Goal: Task Accomplishment & Management: Manage account settings

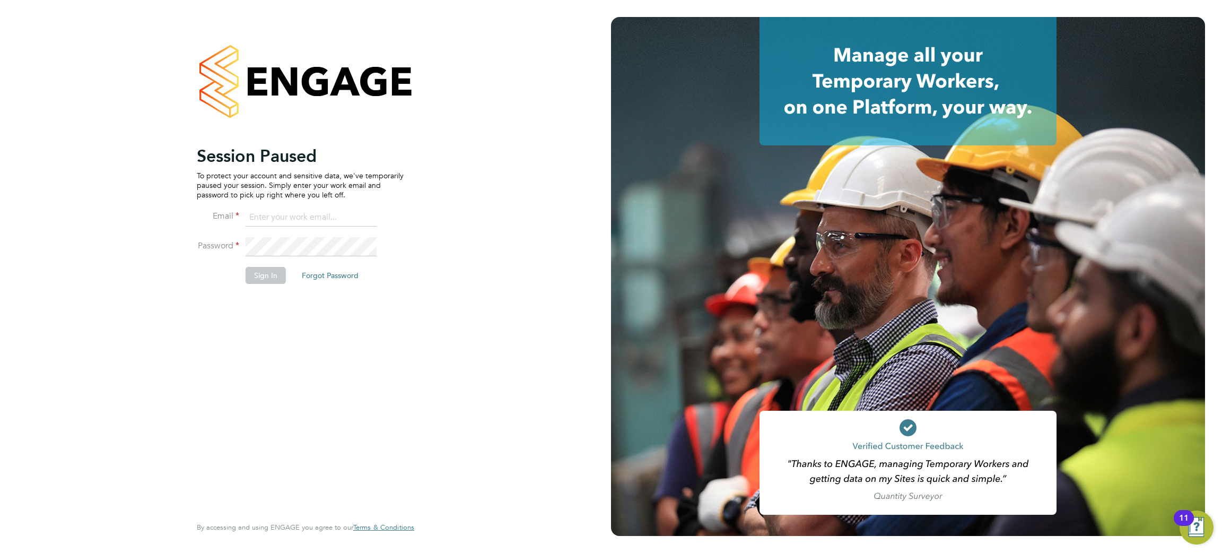
type input "georgiaking@buildingcareersuk.com"
click at [261, 267] on button "Sign In" at bounding box center [266, 275] width 40 height 17
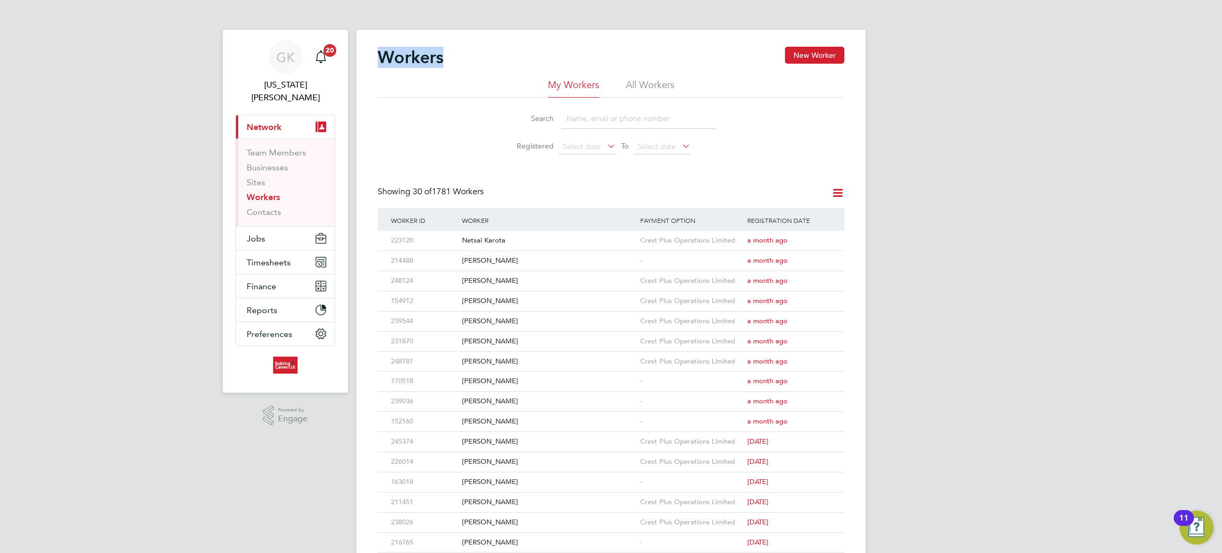
drag, startPoint x: 518, startPoint y: 65, endPoint x: 370, endPoint y: 21, distance: 154.9
click at [370, 21] on app-barbie "Workers New Worker My Workers All Workers Search Registered Select date To Sele…" at bounding box center [611, 461] width 509 height 923
click at [421, 47] on h2 "Workers" at bounding box center [411, 57] width 66 height 21
drag, startPoint x: 421, startPoint y: 47, endPoint x: 415, endPoint y: 47, distance: 6.4
click at [415, 47] on h2 "Workers" at bounding box center [411, 57] width 66 height 21
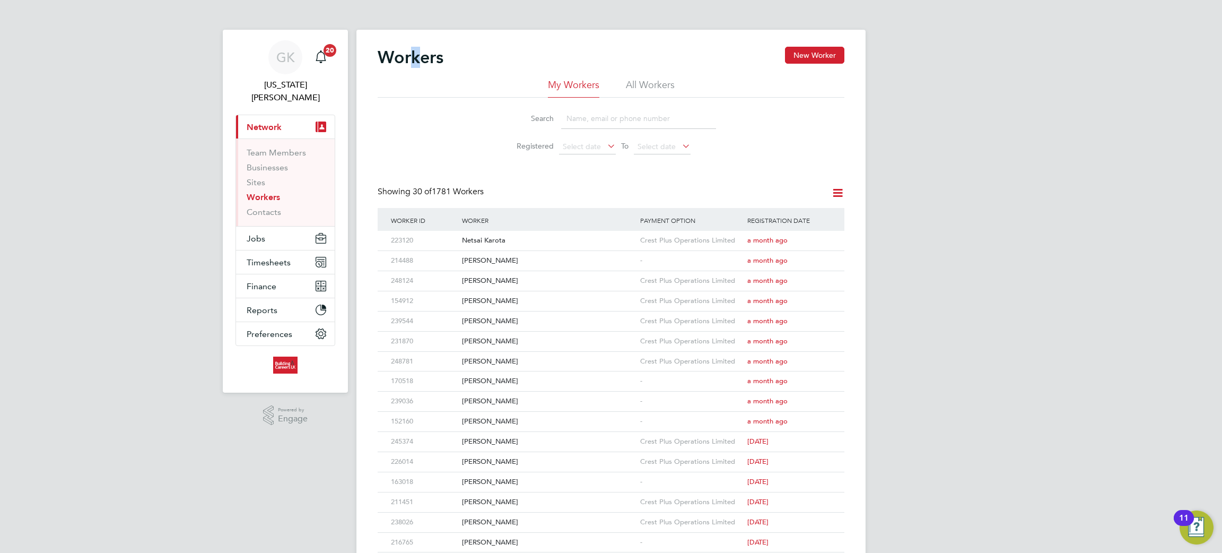
click at [414, 47] on h2 "Workers" at bounding box center [411, 57] width 66 height 21
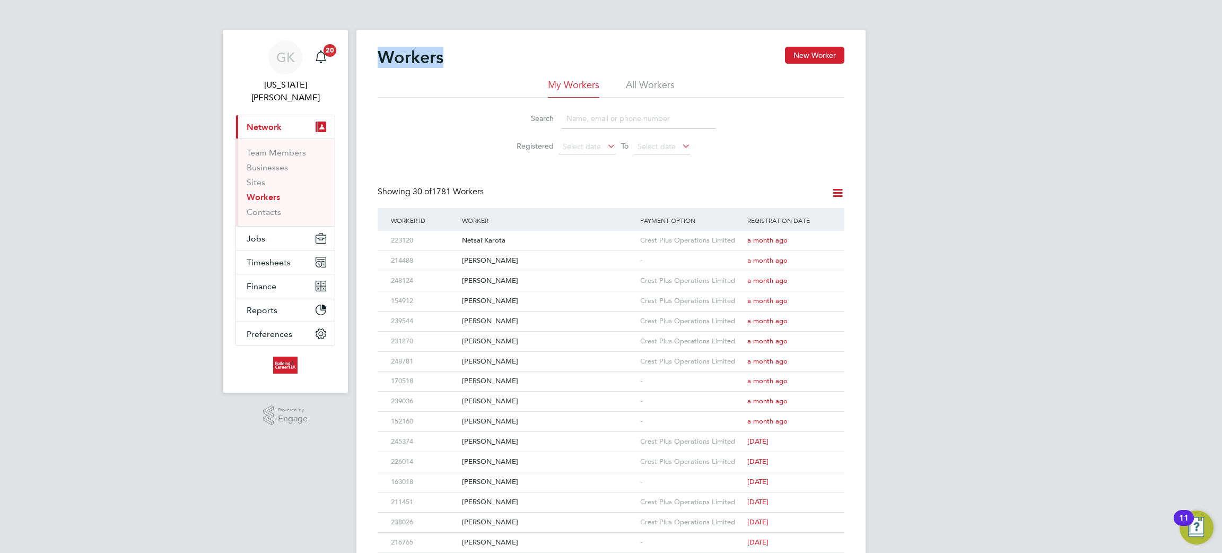
click at [414, 50] on h2 "Workers" at bounding box center [411, 57] width 66 height 21
click at [413, 53] on h2 "Workers" at bounding box center [411, 57] width 66 height 21
click at [489, 45] on div "Workers New Worker My Workers All Workers Search Registered Select date To Sele…" at bounding box center [611, 476] width 509 height 893
drag, startPoint x: 437, startPoint y: 56, endPoint x: 443, endPoint y: 57, distance: 6.0
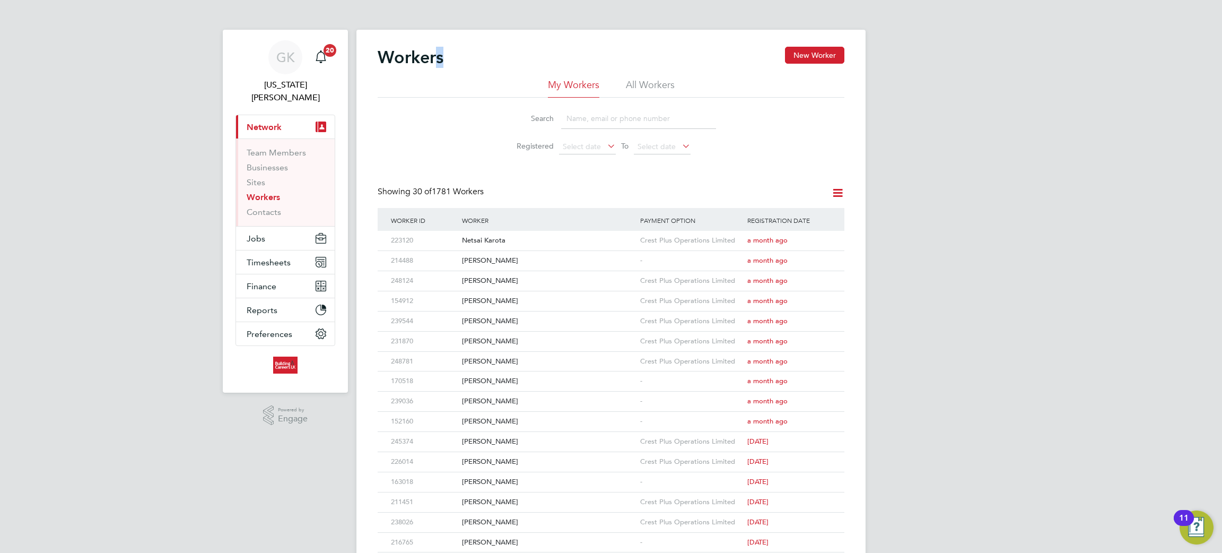
click at [443, 57] on h2 "Workers" at bounding box center [411, 57] width 66 height 21
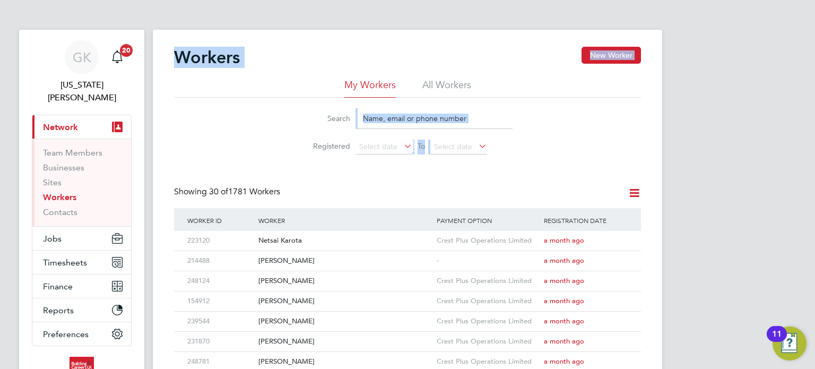
drag, startPoint x: 691, startPoint y: 132, endPoint x: 106, endPoint y: -4, distance: 600.8
click at [231, 51] on h2 "Workers" at bounding box center [207, 57] width 66 height 21
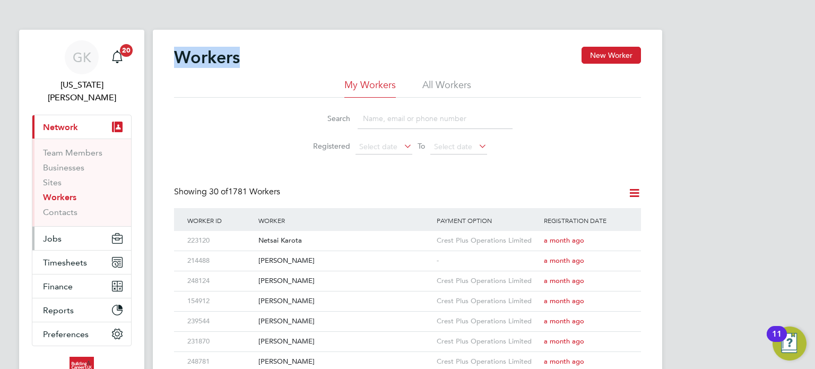
click at [70, 228] on button "Jobs" at bounding box center [81, 238] width 99 height 23
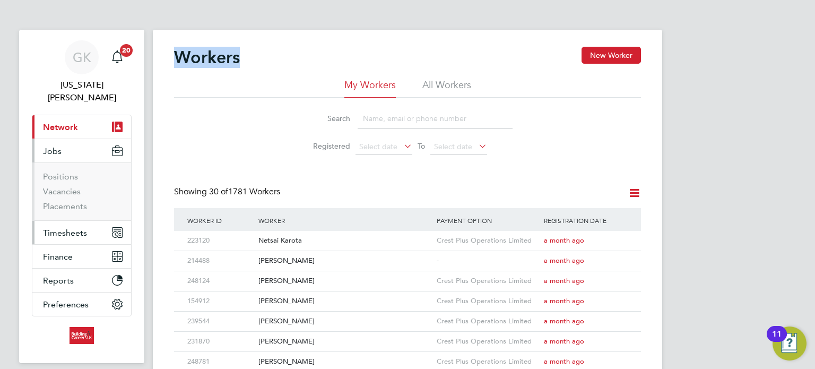
click at [59, 228] on span "Timesheets" at bounding box center [65, 233] width 44 height 10
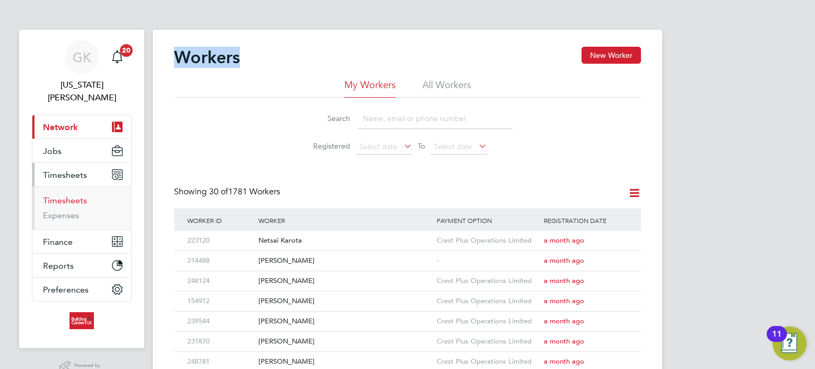
click at [62, 195] on link "Timesheets" at bounding box center [65, 200] width 44 height 10
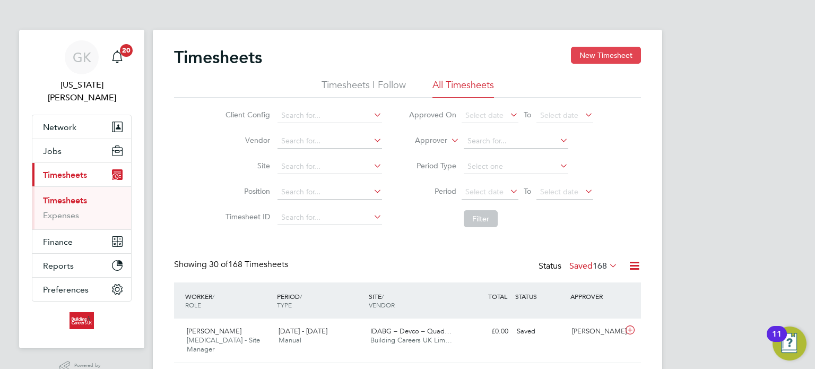
click at [590, 55] on button "New Timesheet" at bounding box center [606, 55] width 70 height 17
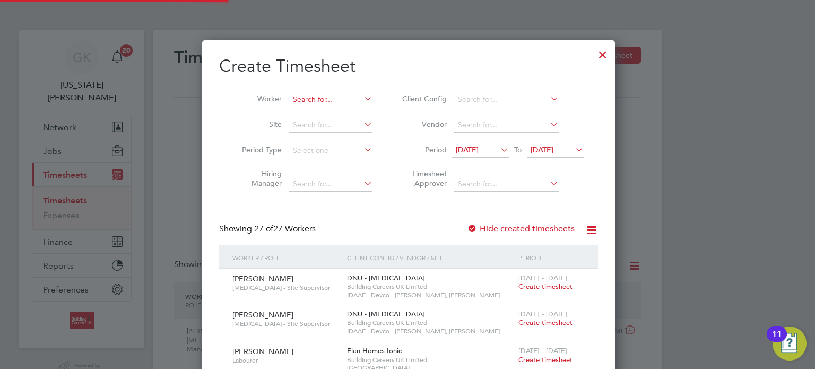
click at [317, 101] on input at bounding box center [330, 99] width 83 height 15
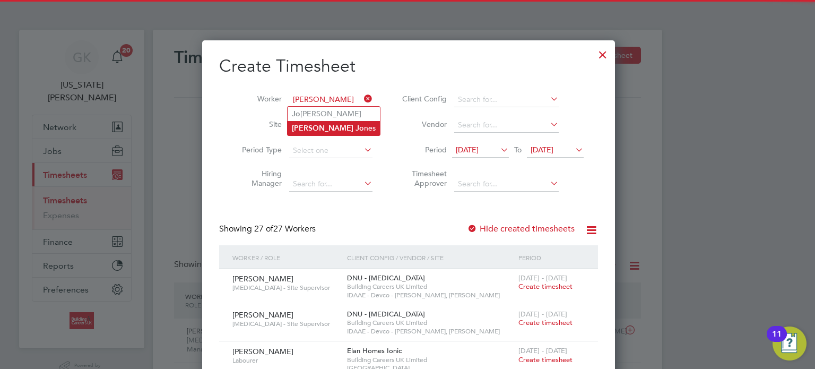
click at [326, 123] on li "[PERSON_NAME]" at bounding box center [334, 128] width 92 height 14
type input "[PERSON_NAME]"
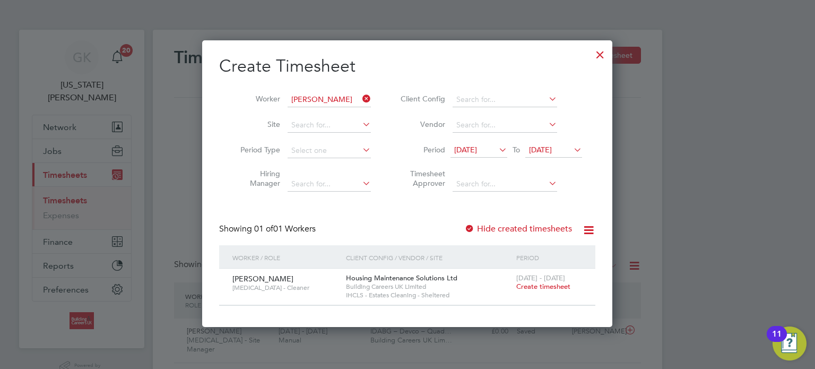
click at [534, 288] on span "Create timesheet" at bounding box center [543, 286] width 54 height 9
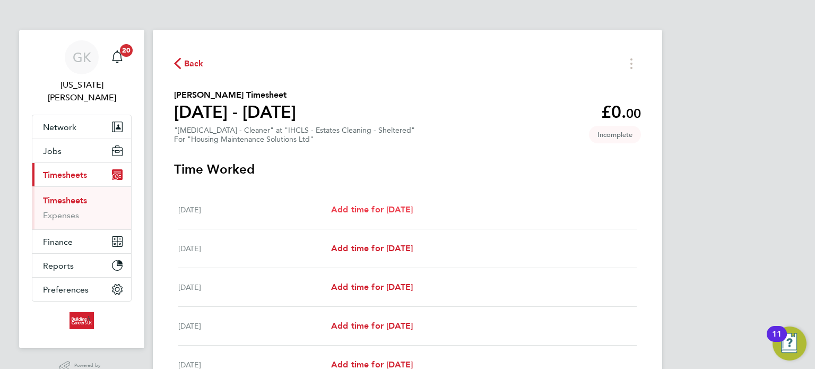
click at [403, 207] on span "Add time for [DATE]" at bounding box center [372, 209] width 82 height 10
select select "30"
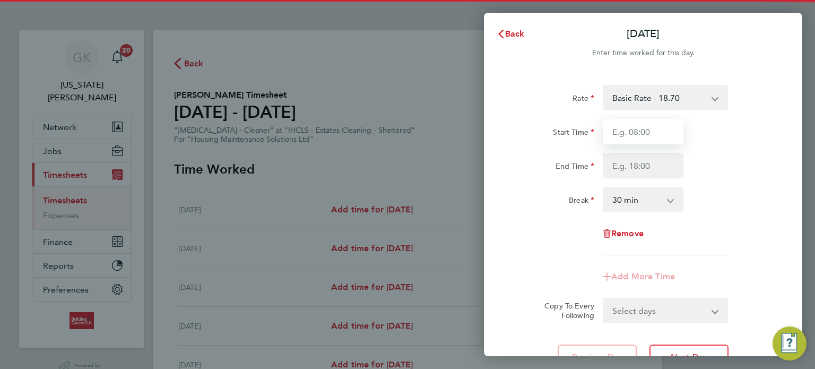
click at [664, 121] on input "Start Time" at bounding box center [643, 131] width 81 height 25
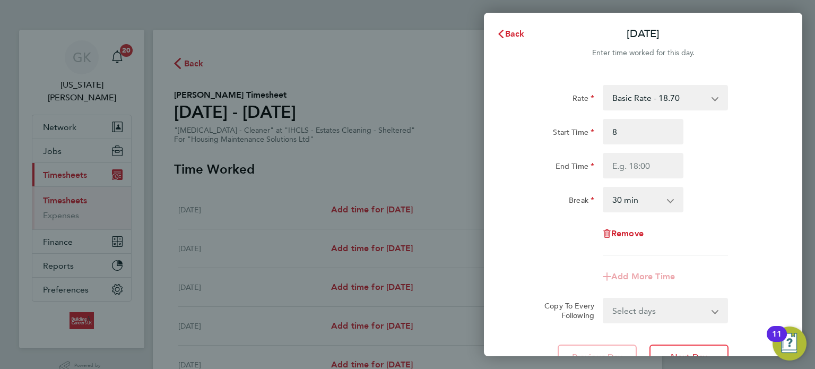
type input "08:00"
drag, startPoint x: 763, startPoint y: 135, endPoint x: 677, endPoint y: 145, distance: 87.1
click at [755, 135] on div "Start Time 08:00" at bounding box center [642, 131] width 267 height 25
click at [664, 158] on input "End Time" at bounding box center [643, 165] width 81 height 25
type input "16:30"
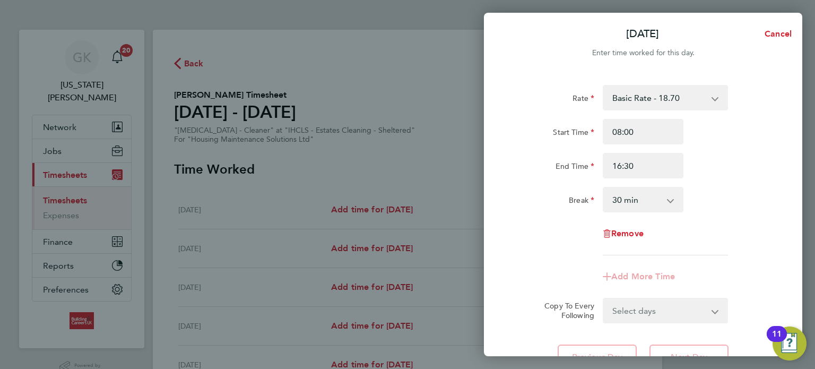
click at [724, 170] on div "End Time 16:30" at bounding box center [642, 165] width 267 height 25
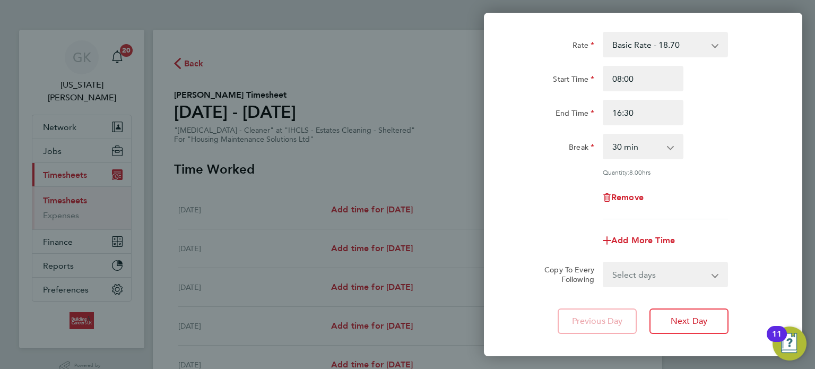
click at [657, 282] on select "Select days Day Weekday (Mon-Fri) Weekend (Sat-Sun) [DATE] [DATE] [DATE] [DATE]…" at bounding box center [659, 274] width 111 height 23
select select "WEEKDAY"
click at [604, 263] on select "Select days Day Weekday (Mon-Fri) Weekend (Sat-Sun) [DATE] [DATE] [DATE] [DATE]…" at bounding box center [659, 274] width 111 height 23
select select "[DATE]"
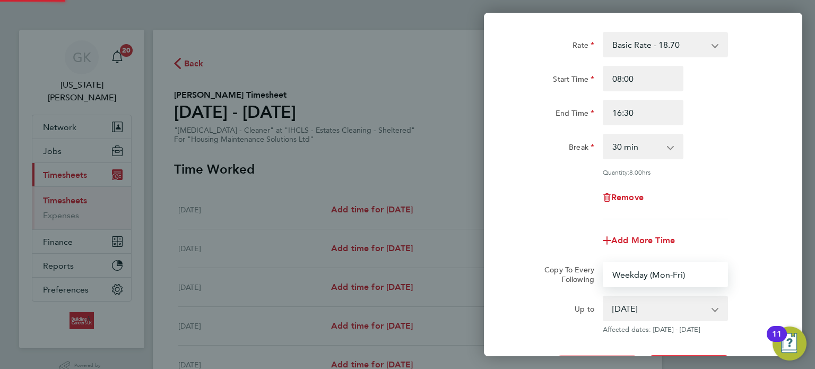
drag, startPoint x: 728, startPoint y: 168, endPoint x: 730, endPoint y: 178, distance: 10.3
click at [729, 169] on div "Quantity: 8.00 hrs" at bounding box center [665, 172] width 134 height 8
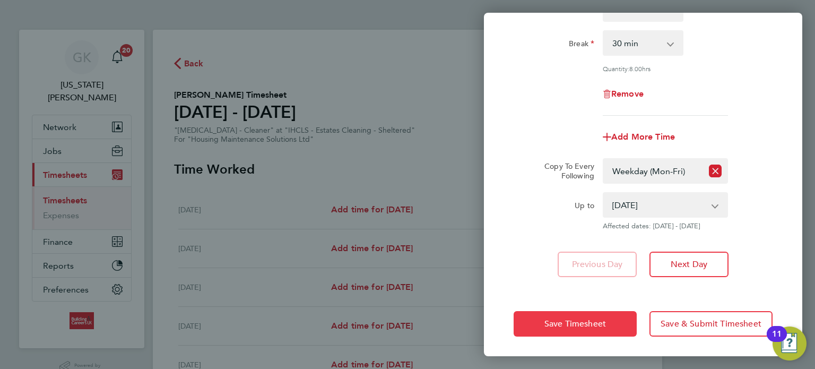
click at [562, 311] on button "Save Timesheet" at bounding box center [575, 323] width 123 height 25
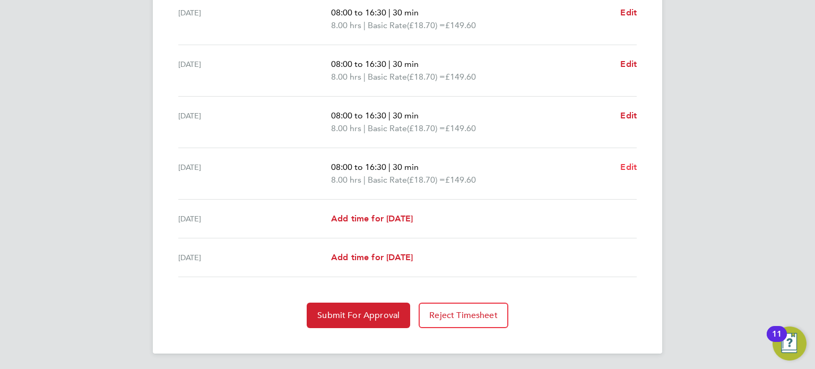
click at [629, 164] on span "Edit" at bounding box center [628, 167] width 16 height 10
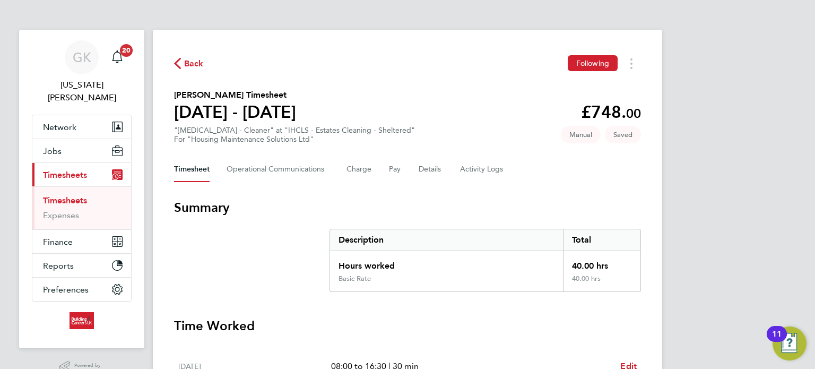
select select "30"
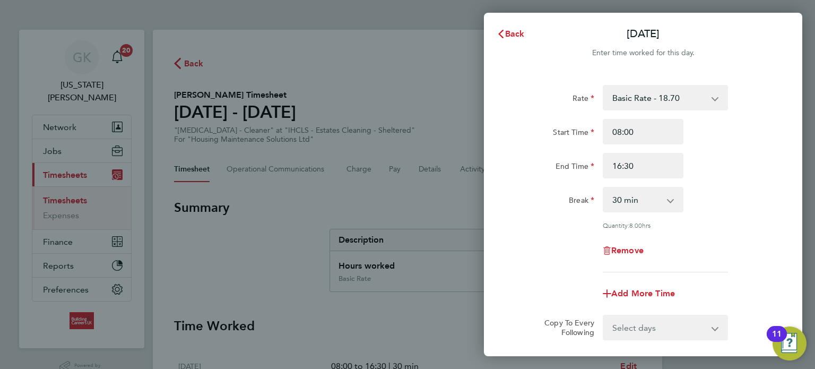
click at [628, 241] on div "Remove" at bounding box center [642, 250] width 89 height 25
click at [628, 249] on span "Remove" at bounding box center [627, 250] width 32 height 10
select select "null"
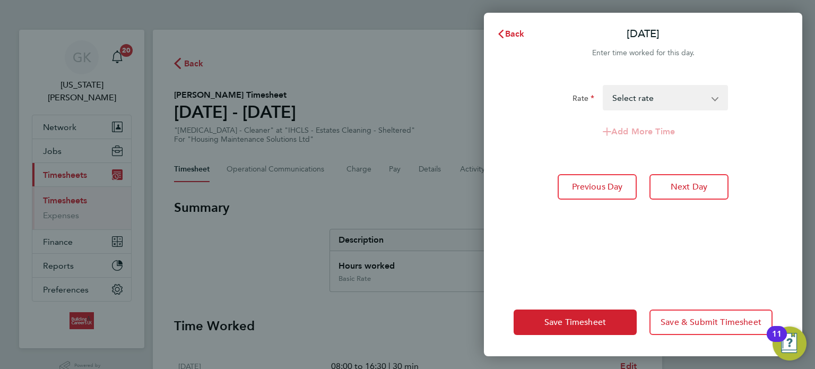
click at [658, 107] on select "Basic Rate - 18.70 Select rate" at bounding box center [659, 97] width 110 height 23
select select "30"
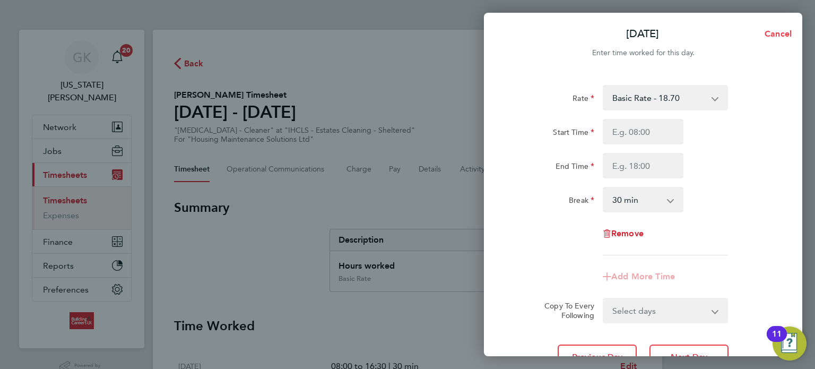
click at [786, 25] on button "Cancel" at bounding box center [775, 33] width 55 height 21
select select "30"
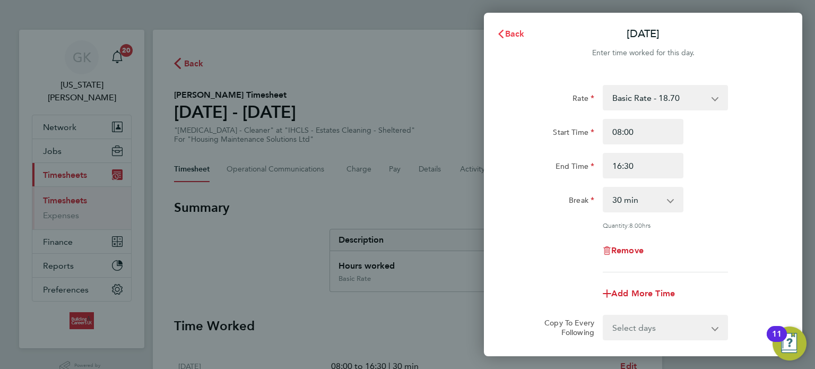
click at [513, 38] on span "Back" at bounding box center [515, 34] width 20 height 10
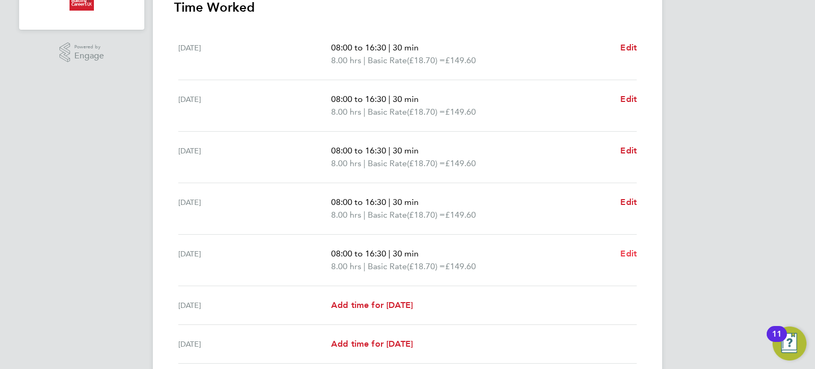
click at [635, 250] on span "Edit" at bounding box center [628, 253] width 16 height 10
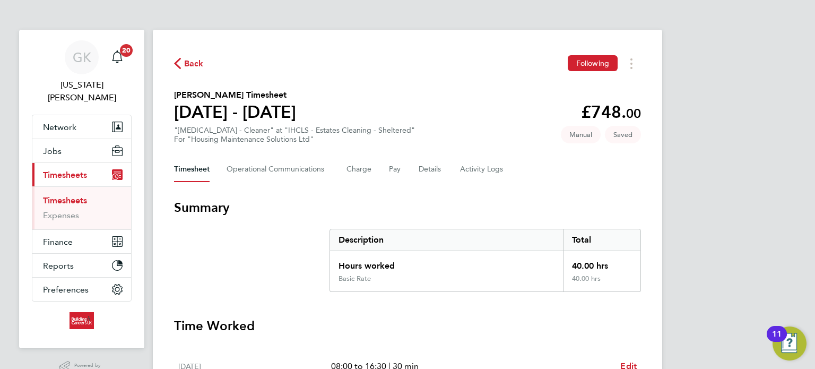
select select "30"
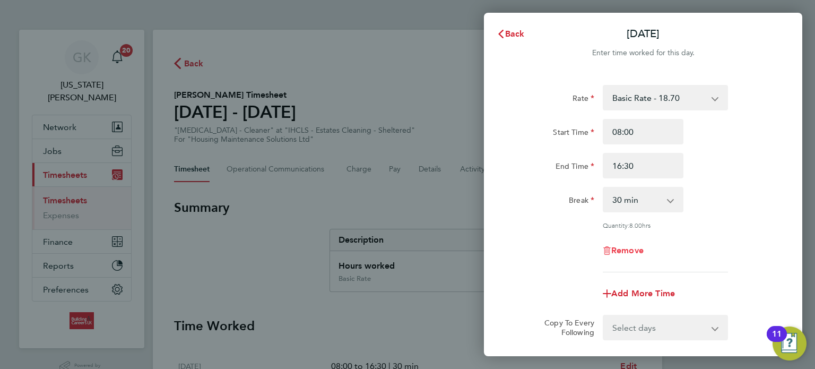
click at [634, 246] on span "Remove" at bounding box center [627, 250] width 32 height 10
select select "null"
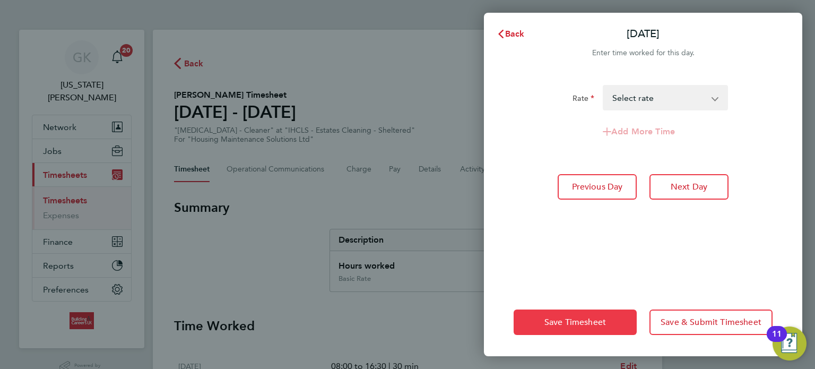
drag, startPoint x: 594, startPoint y: 301, endPoint x: 597, endPoint y: 327, distance: 26.2
click at [594, 306] on div "Save Timesheet Save & Submit Timesheet" at bounding box center [643, 322] width 318 height 68
click at [597, 329] on button "Save Timesheet" at bounding box center [575, 321] width 123 height 25
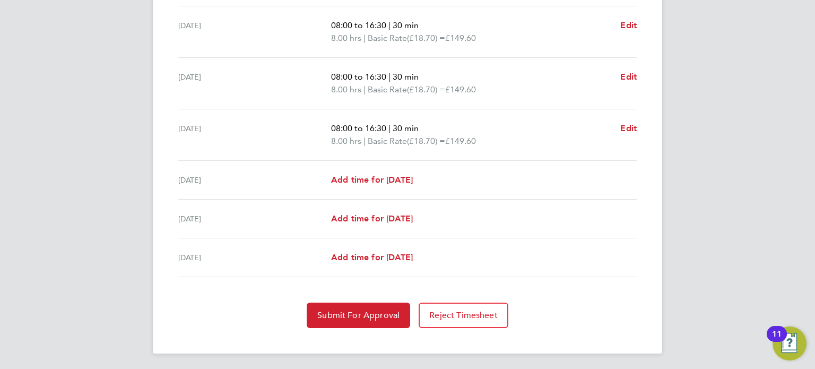
click at [386, 297] on section "Time Worked [DATE] 08:00 to 16:30 | 30 min 8.00 hrs | Basic Rate (£18.70) = £14…" at bounding box center [407, 126] width 467 height 403
click at [385, 302] on button "Submit For Approval" at bounding box center [358, 314] width 103 height 25
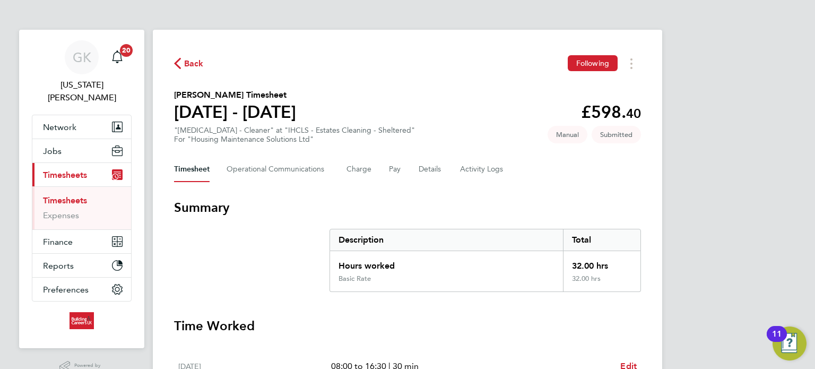
click at [48, 195] on li "Timesheets" at bounding box center [83, 202] width 80 height 15
click at [51, 195] on link "Timesheets" at bounding box center [65, 200] width 44 height 10
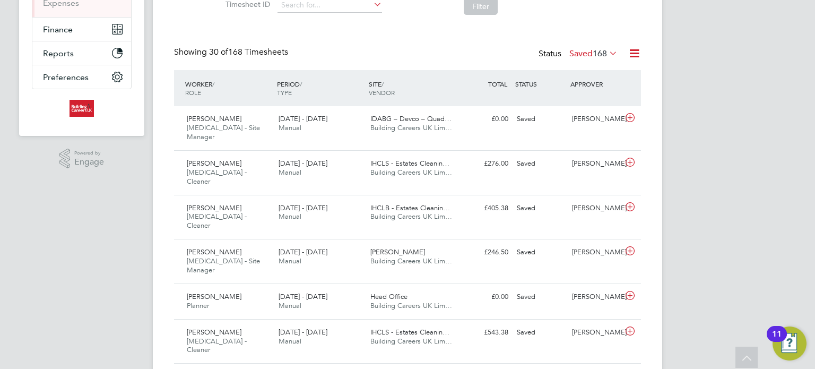
click at [587, 47] on div "Status Saved 168" at bounding box center [579, 54] width 81 height 15
click at [590, 57] on label "Saved 168" at bounding box center [593, 53] width 48 height 11
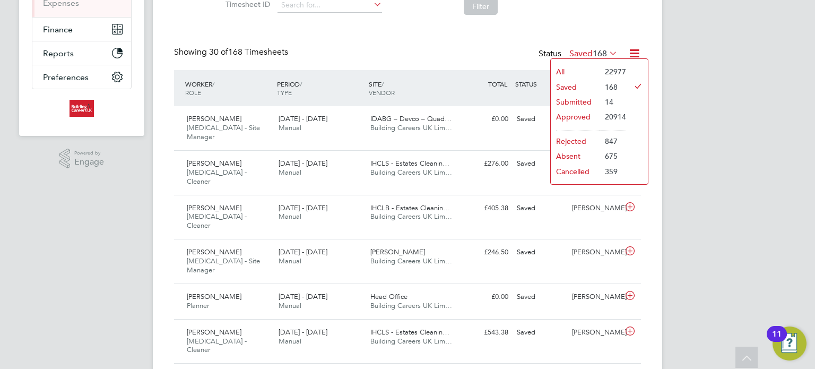
click at [580, 101] on li "Submitted" at bounding box center [575, 101] width 49 height 15
